Goal: Task Accomplishment & Management: Use online tool/utility

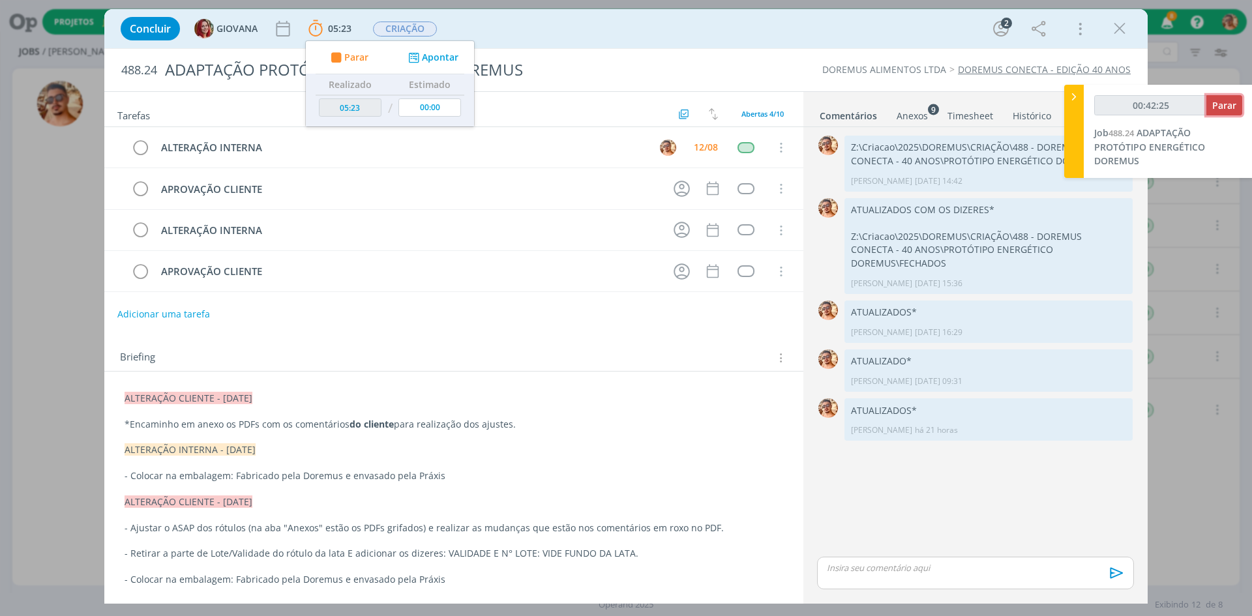
click at [1231, 107] on span "Parar" at bounding box center [1224, 105] width 24 height 12
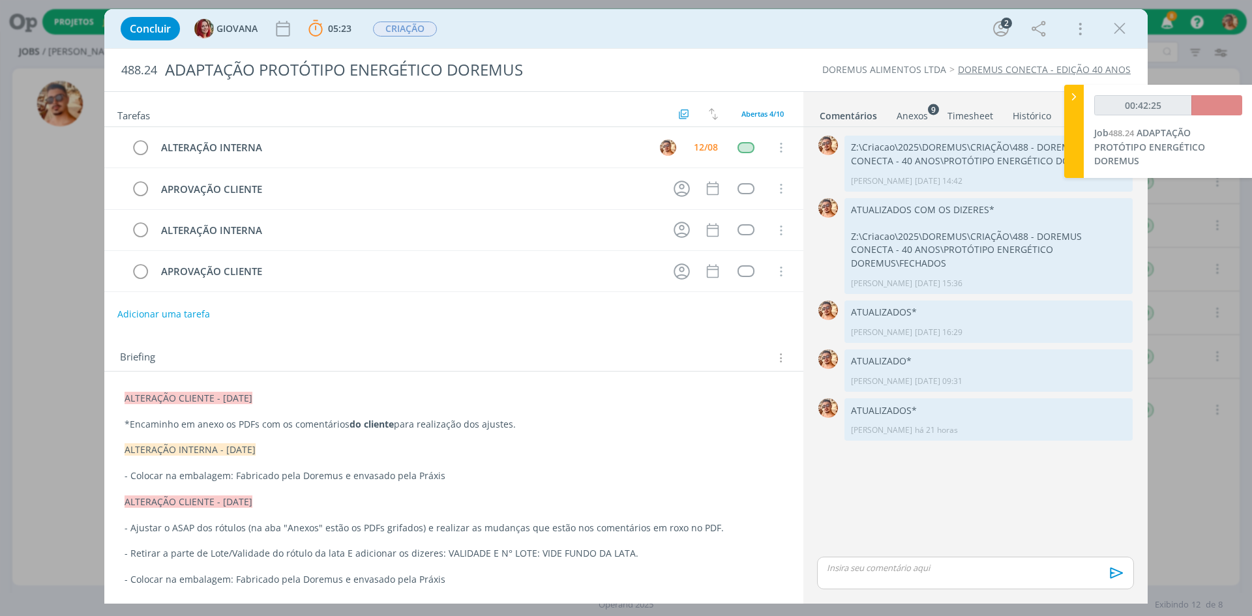
drag, startPoint x: 1113, startPoint y: 22, endPoint x: 1093, endPoint y: 49, distance: 33.5
click at [1113, 22] on icon "dialog" at bounding box center [1119, 29] width 20 height 20
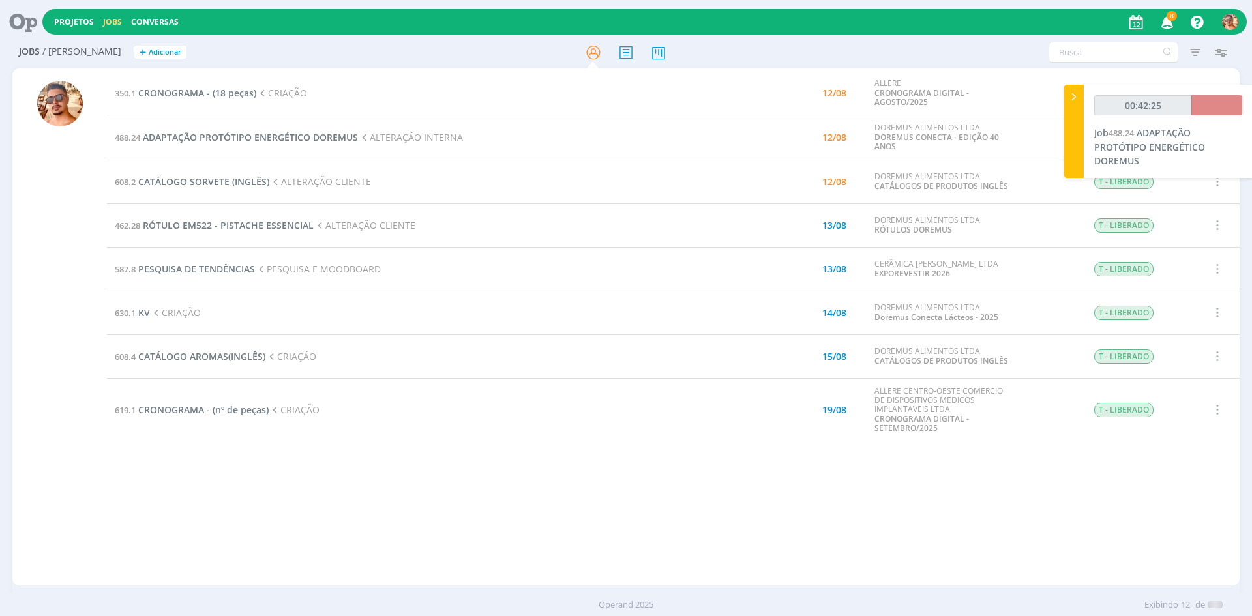
type input "00:43:00"
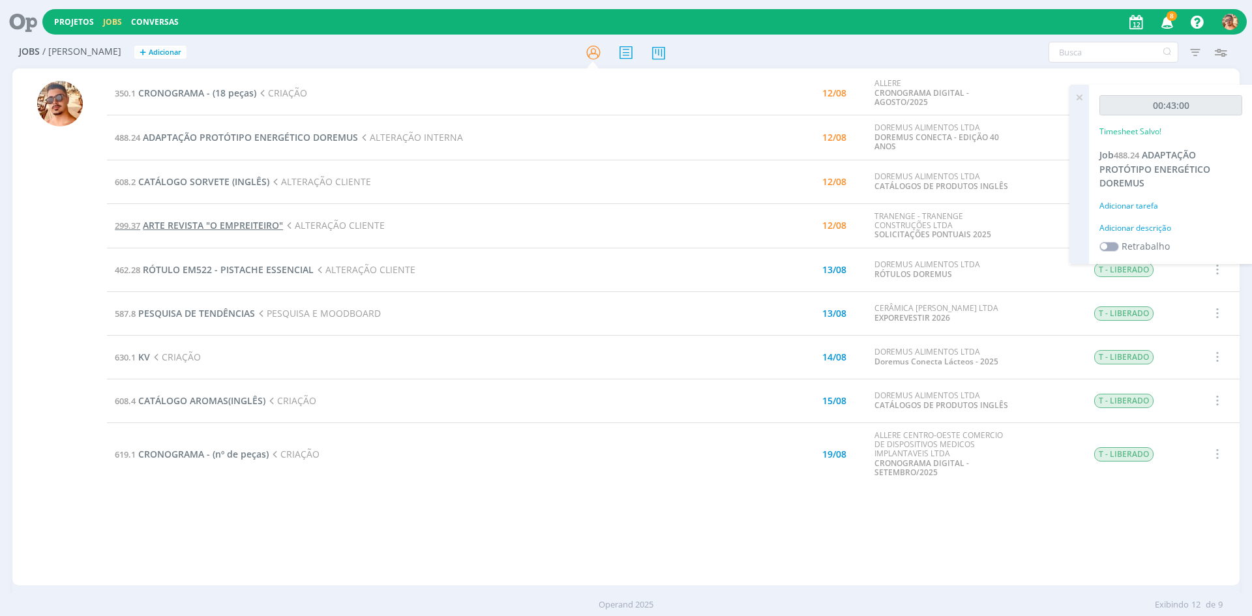
click at [238, 226] on span "ARTE REVISTA "O EMPREITEIRO"" at bounding box center [213, 225] width 140 height 12
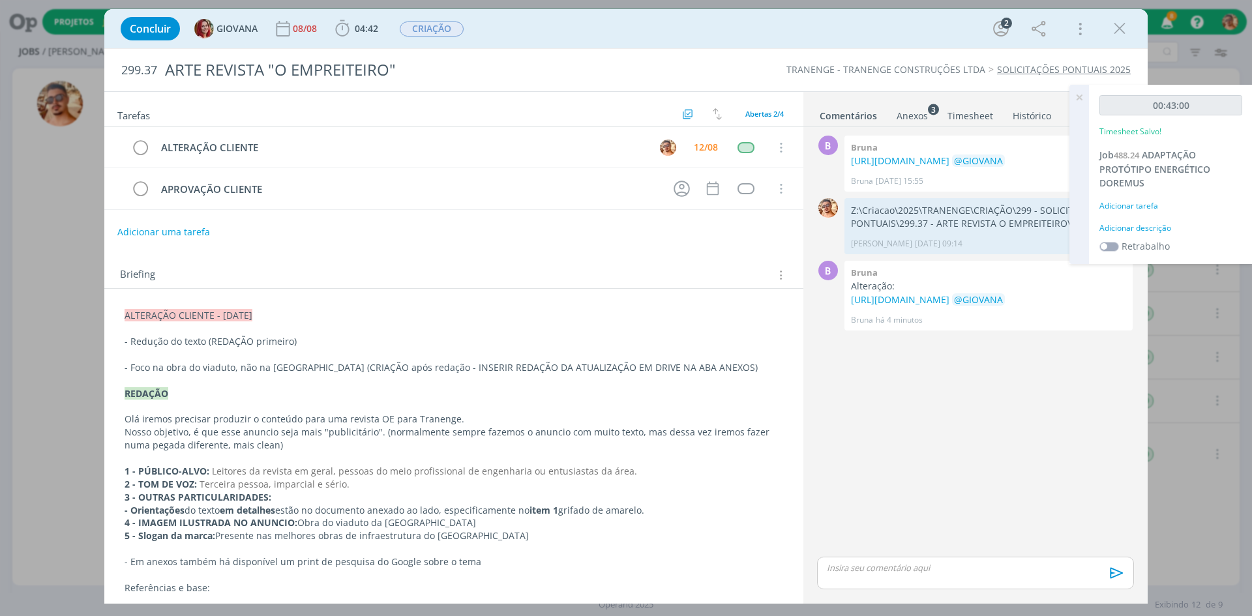
click at [913, 115] on div "Anexos 3" at bounding box center [911, 116] width 31 height 13
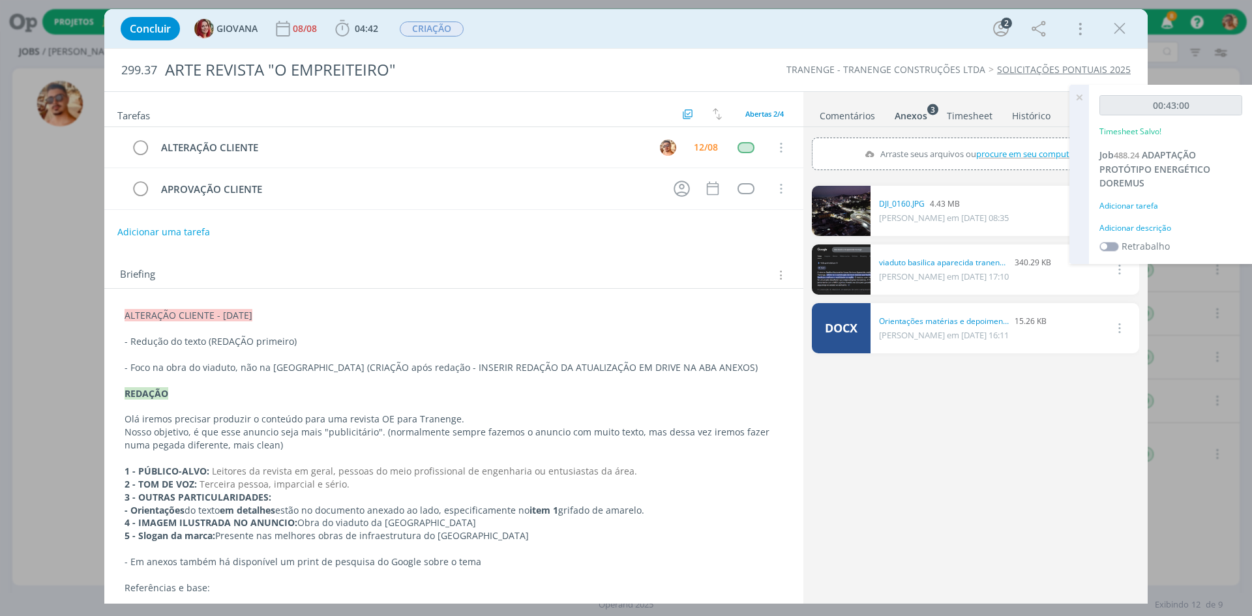
click at [872, 113] on link "Comentários" at bounding box center [847, 113] width 57 height 19
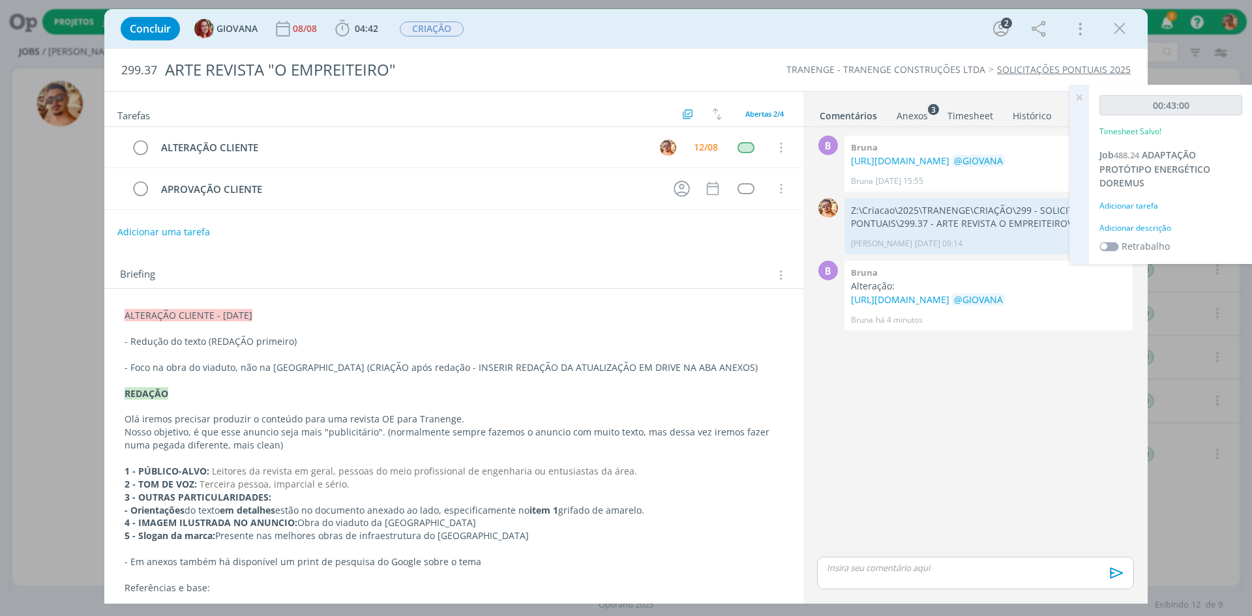
click at [904, 108] on link "Anexos 3" at bounding box center [912, 113] width 33 height 19
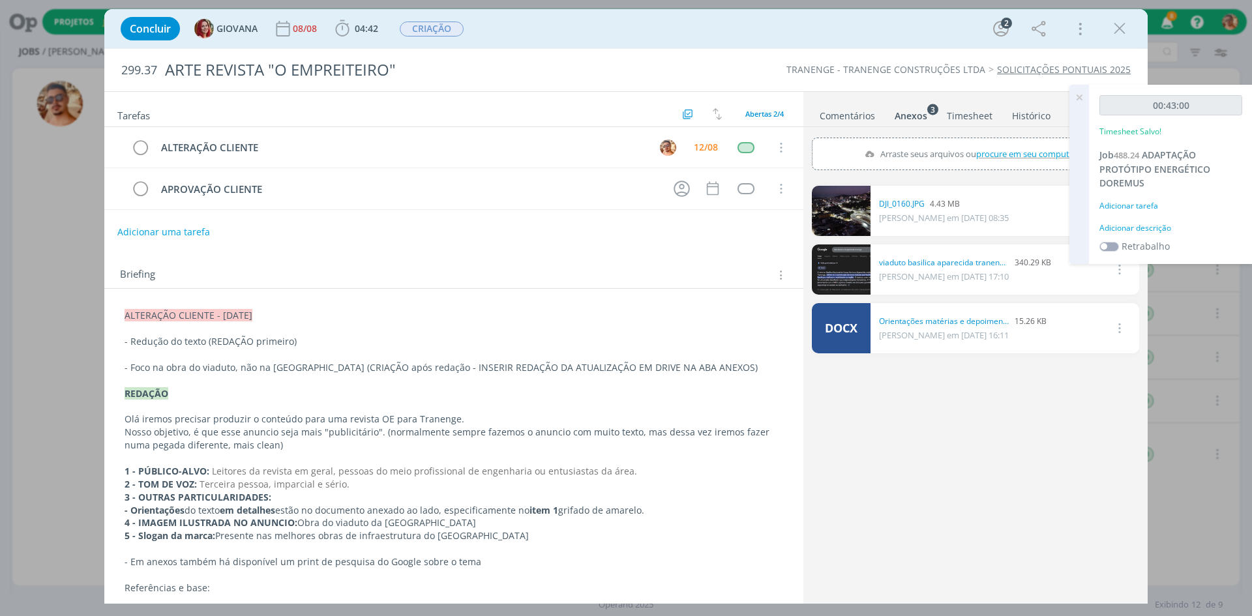
click at [857, 115] on link "Comentários" at bounding box center [847, 113] width 57 height 19
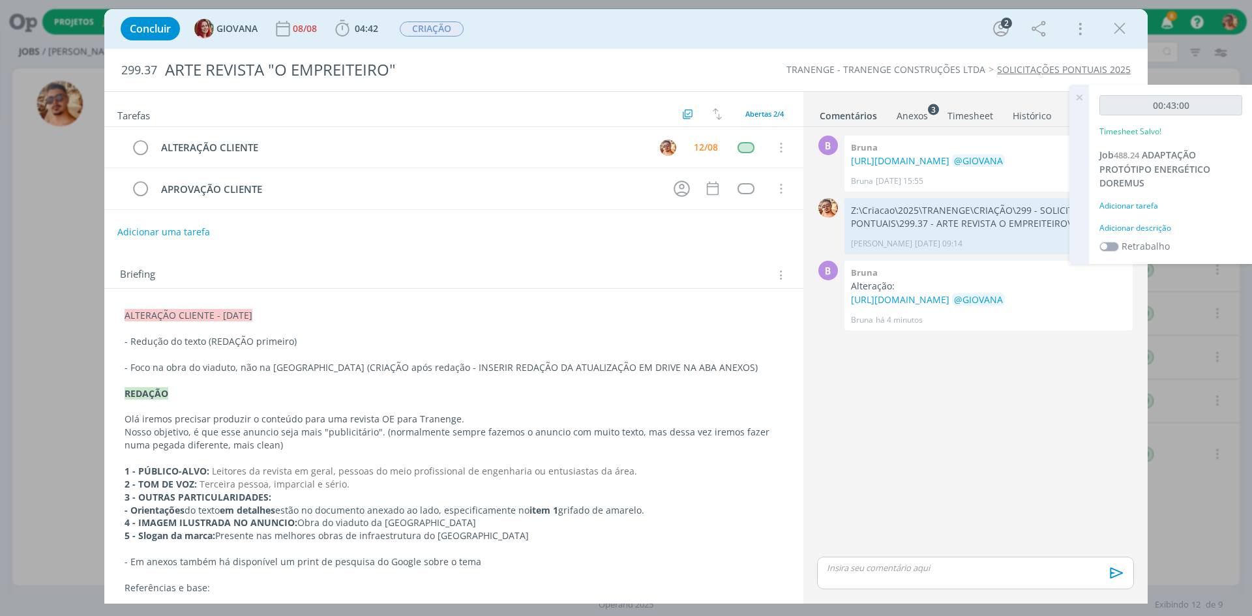
click at [731, 615] on div "Concluir GIOVANA [DATE] 04:42 Iniciar Apontar Data * [DATE] Horas * 00:00 Taref…" at bounding box center [626, 308] width 1252 height 616
click at [1082, 97] on icon at bounding box center [1078, 97] width 23 height 25
